Goal: Information Seeking & Learning: Check status

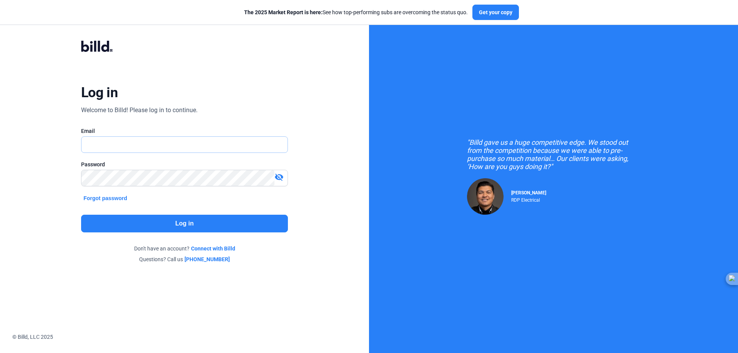
type input "[EMAIL_ADDRESS][DOMAIN_NAME]"
click at [163, 226] on button "Log in" at bounding box center [184, 224] width 207 height 18
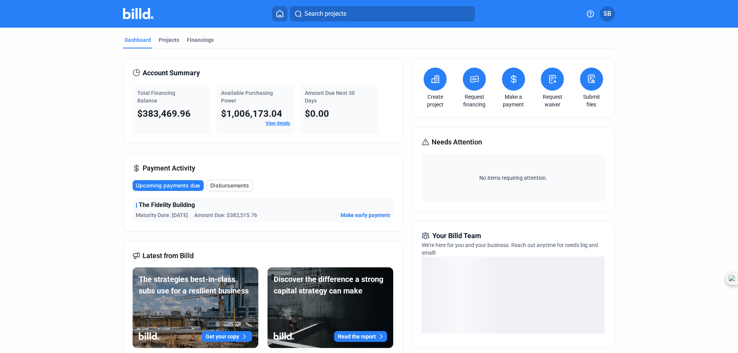
click at [175, 121] on div "Total Financing Balance $383,469.96" at bounding box center [172, 110] width 78 height 50
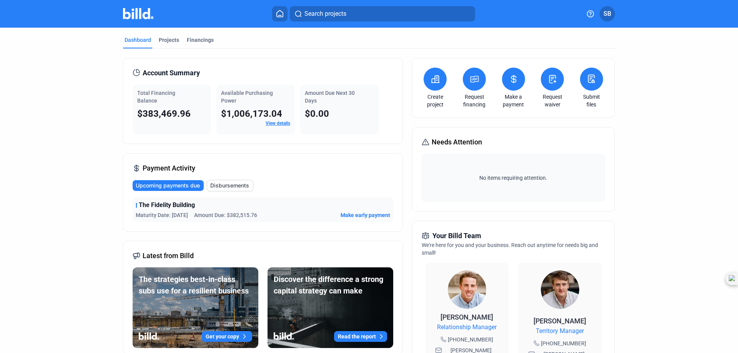
click at [274, 122] on link "View details" at bounding box center [278, 123] width 25 height 5
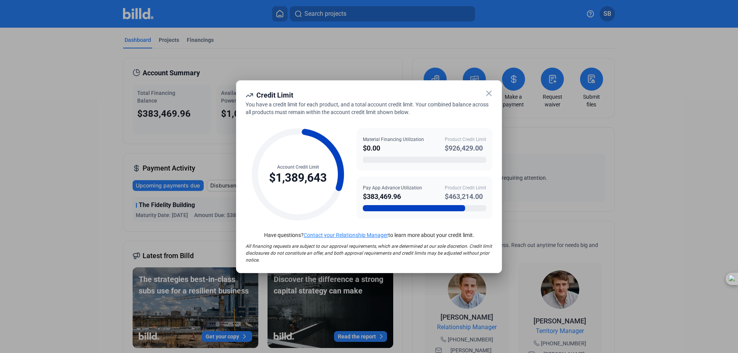
click at [489, 91] on icon at bounding box center [488, 93] width 9 height 9
